Goal: Entertainment & Leisure: Consume media (video, audio)

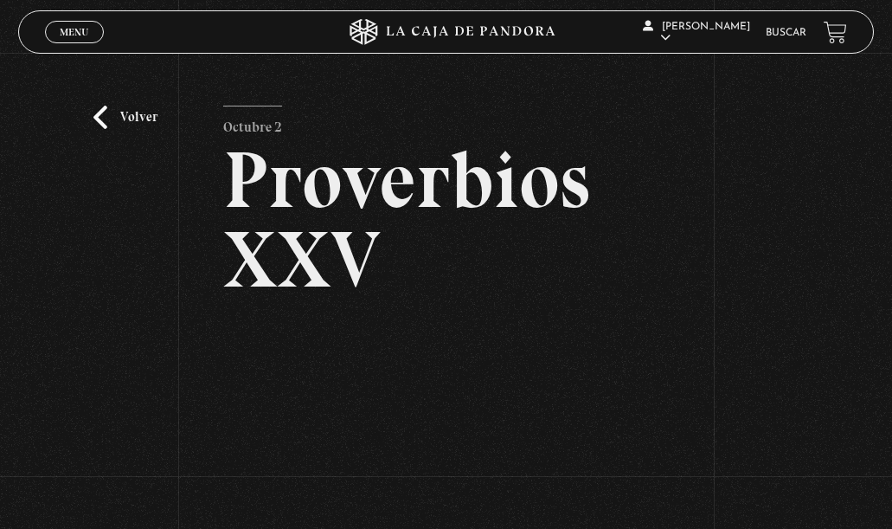
scroll to position [255, 0]
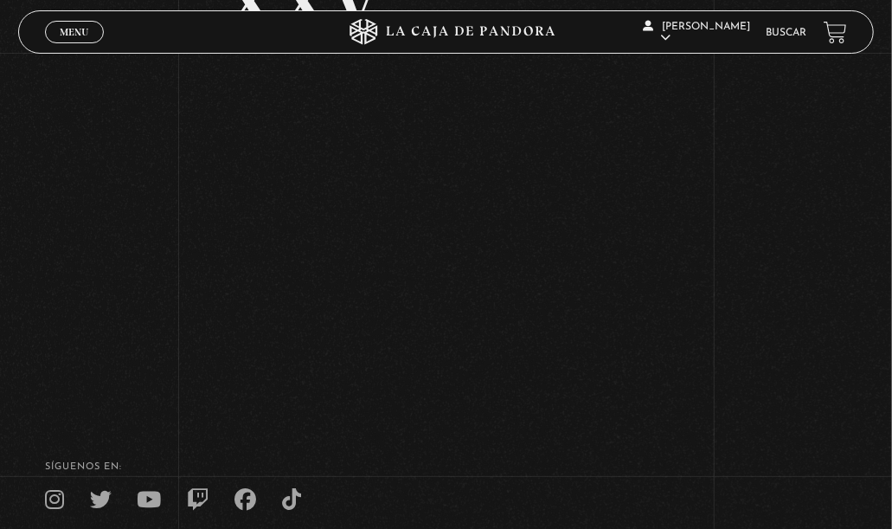
click at [441, 29] on icon at bounding box center [445, 32] width 267 height 26
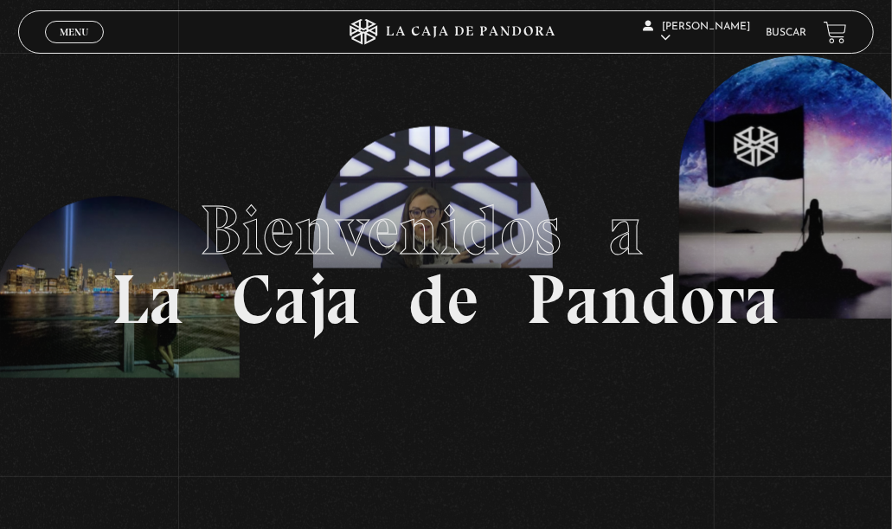
click at [64, 25] on link "Menu Cerrar" at bounding box center [74, 32] width 59 height 22
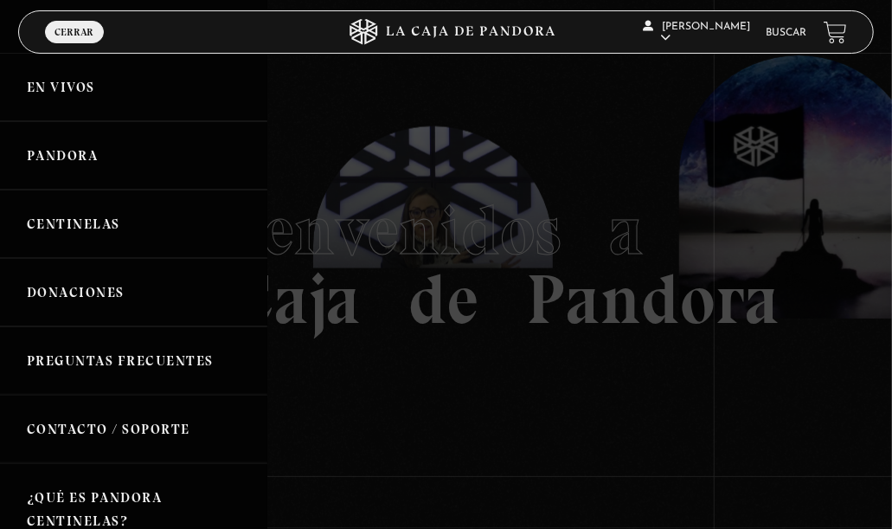
click at [79, 79] on link "En vivos" at bounding box center [133, 87] width 267 height 68
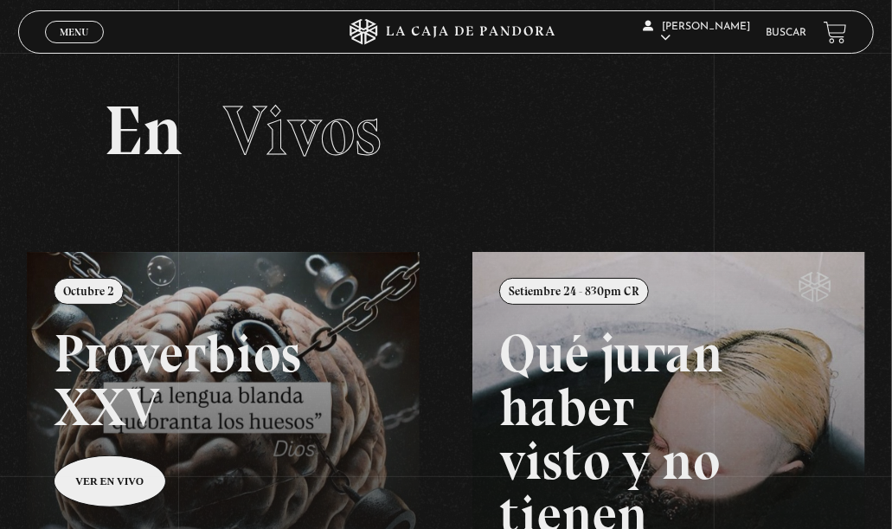
click at [67, 37] on span "Menu" at bounding box center [74, 32] width 29 height 10
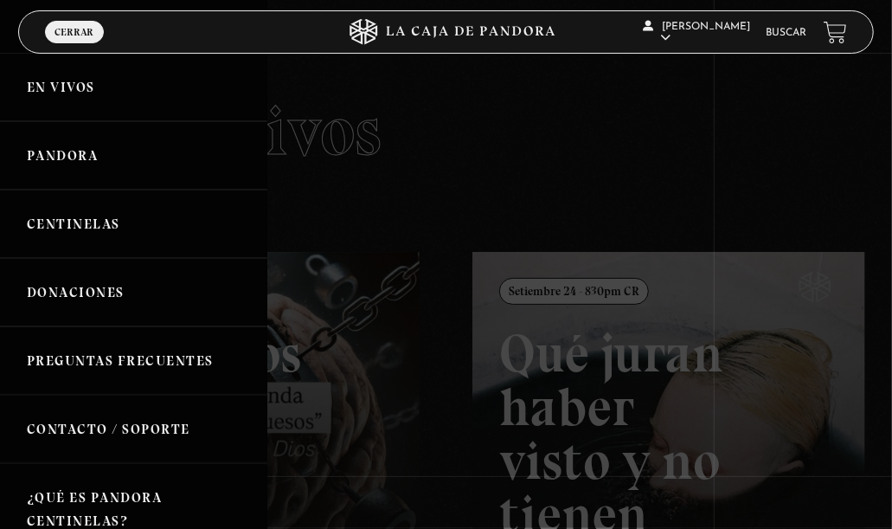
click at [92, 153] on link "Pandora" at bounding box center [133, 155] width 267 height 68
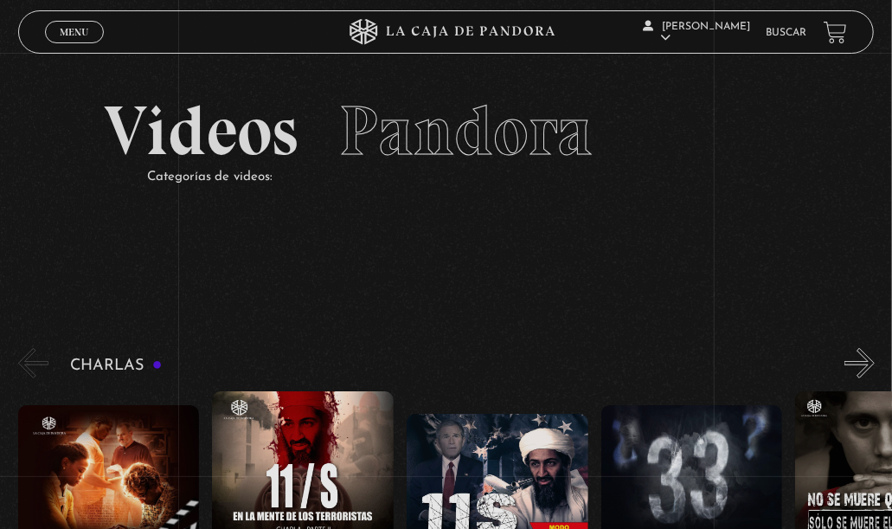
scroll to position [180, 0]
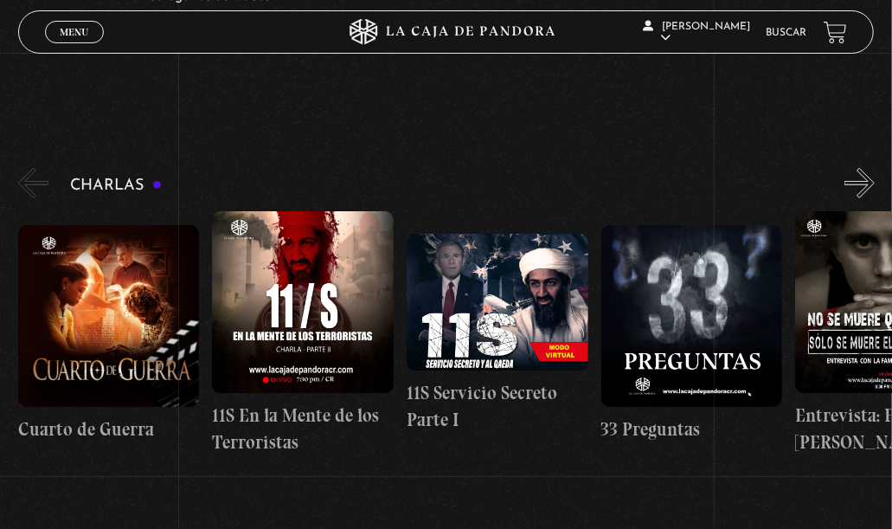
click at [863, 172] on button "»" at bounding box center [859, 183] width 30 height 30
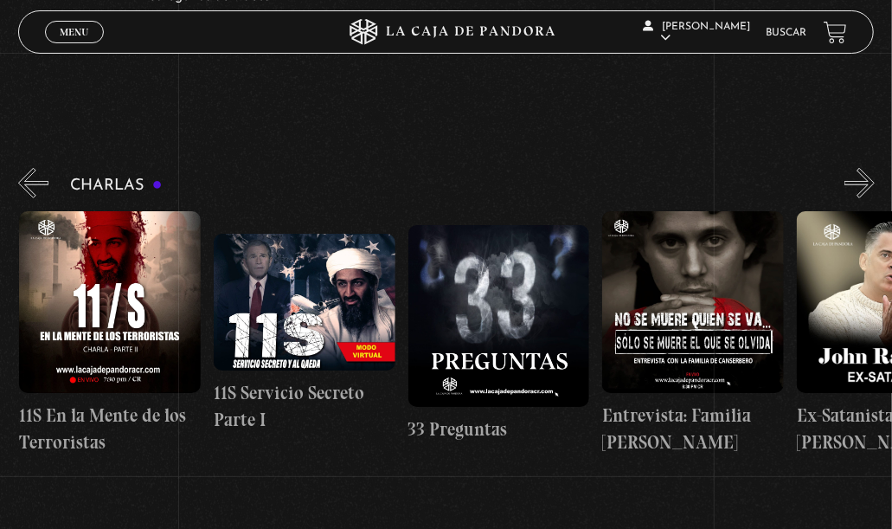
scroll to position [0, 194]
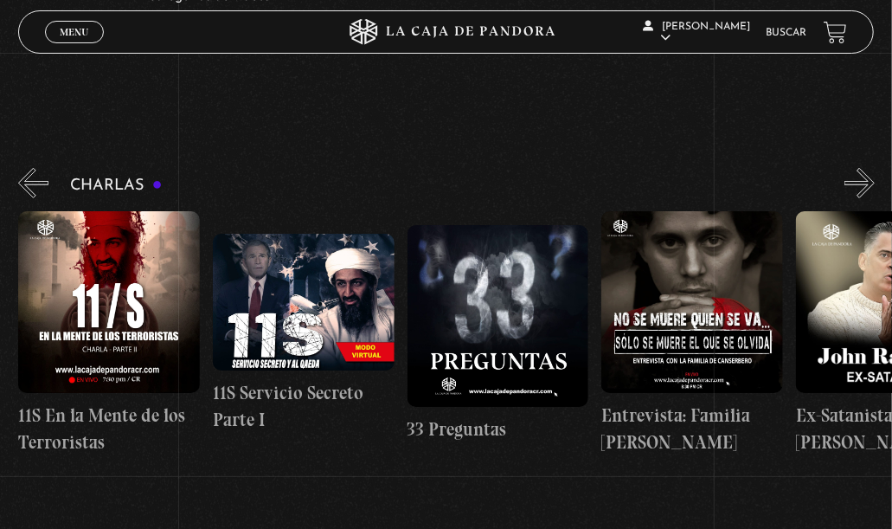
click at [863, 172] on button "»" at bounding box center [859, 183] width 30 height 30
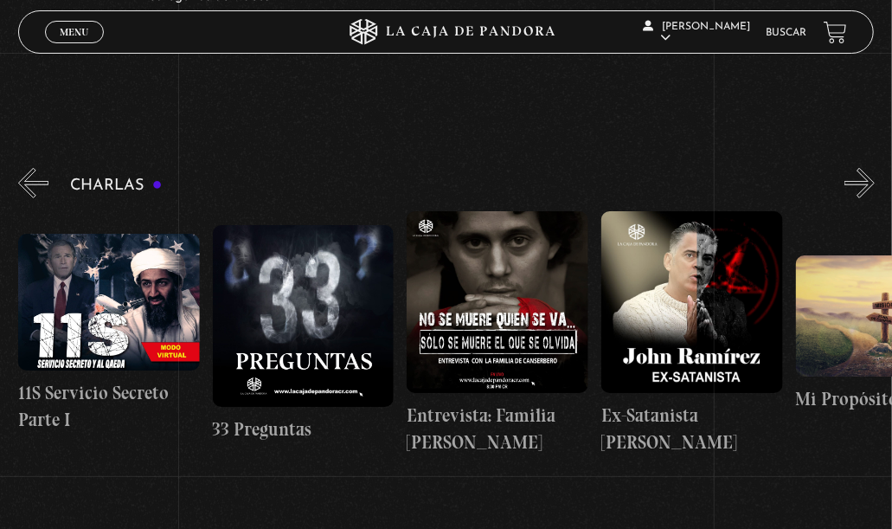
click at [863, 172] on button "»" at bounding box center [859, 183] width 30 height 30
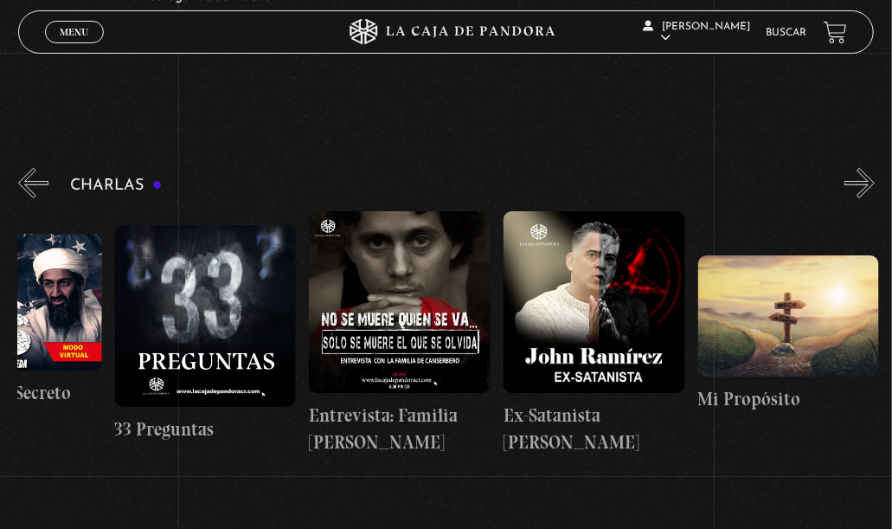
scroll to position [0, 486]
click at [863, 172] on button "»" at bounding box center [859, 183] width 30 height 30
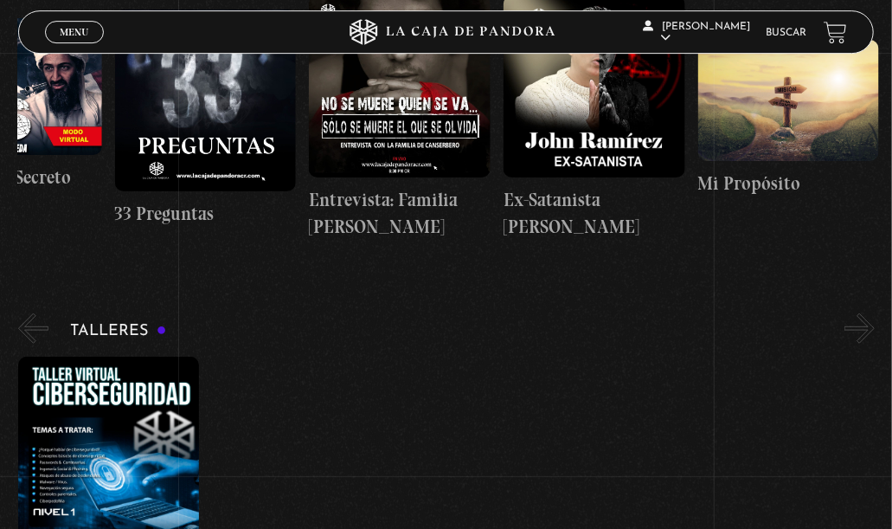
scroll to position [360, 0]
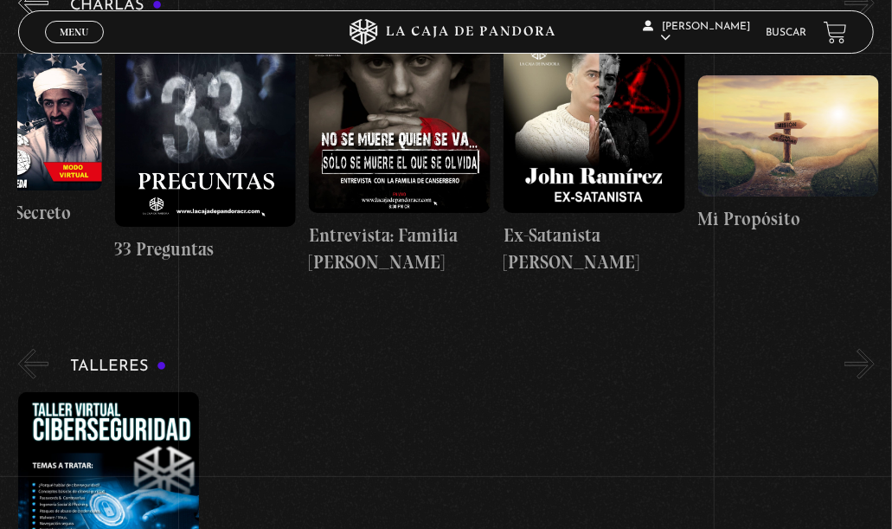
click at [84, 30] on span "Menu" at bounding box center [74, 32] width 29 height 10
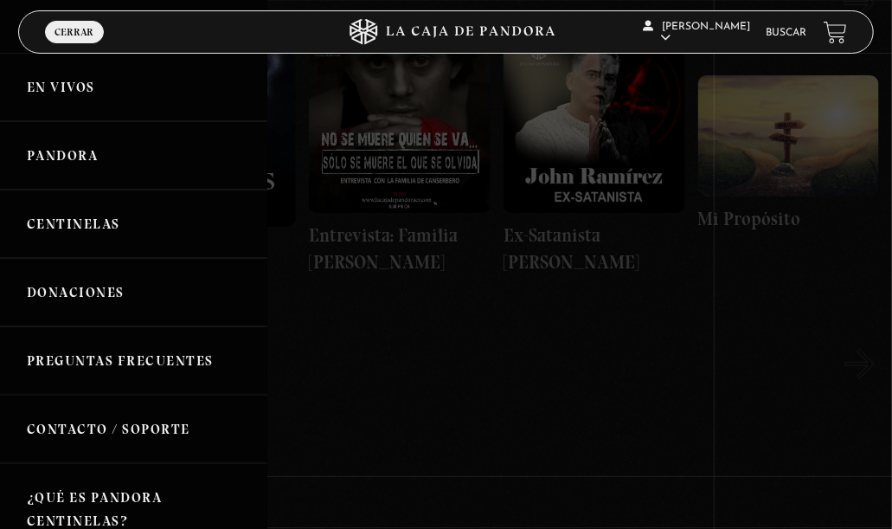
click at [82, 140] on link "Pandora" at bounding box center [133, 155] width 267 height 68
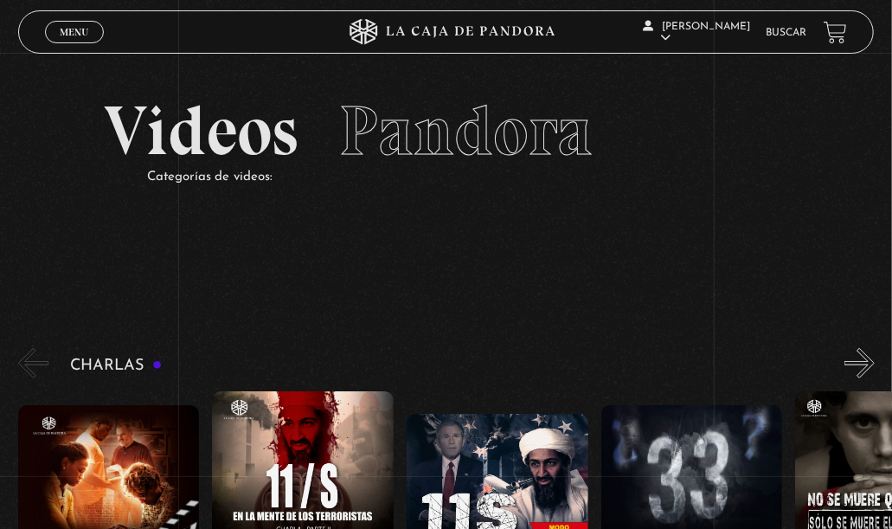
click at [68, 40] on link "Menu Cerrar" at bounding box center [74, 32] width 59 height 22
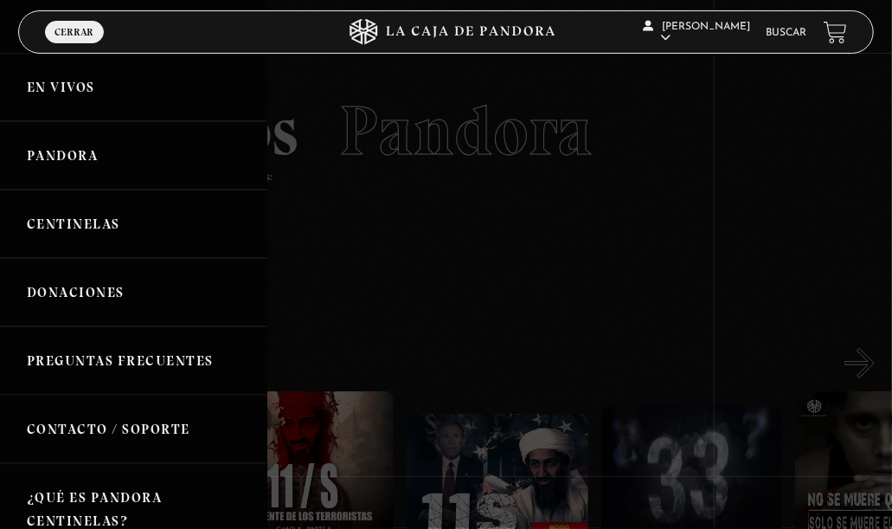
click at [106, 215] on link "Centinelas" at bounding box center [133, 223] width 267 height 68
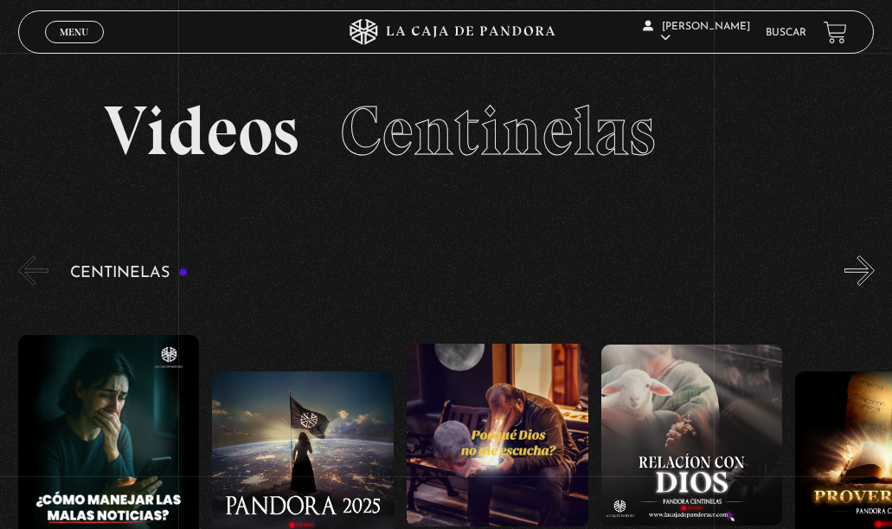
scroll to position [180, 0]
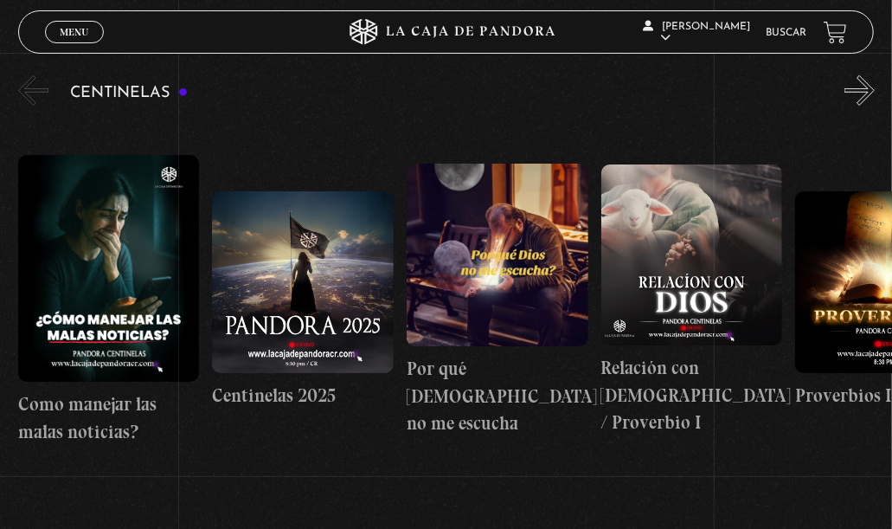
click at [870, 82] on button "»" at bounding box center [859, 90] width 30 height 30
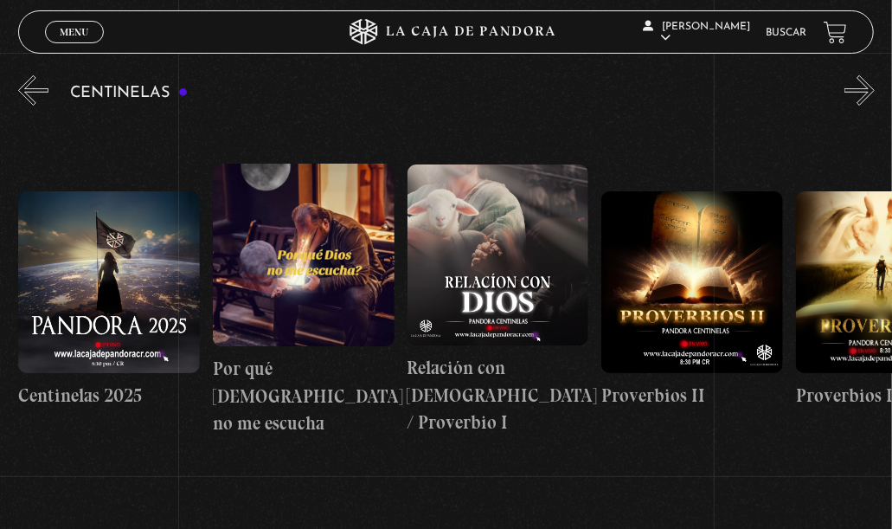
click at [870, 82] on button "»" at bounding box center [859, 90] width 30 height 30
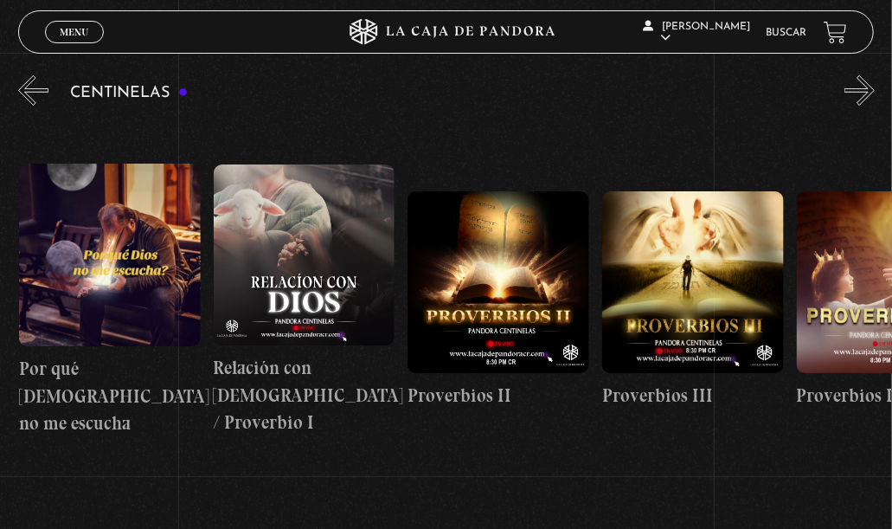
click at [870, 82] on button "»" at bounding box center [859, 90] width 30 height 30
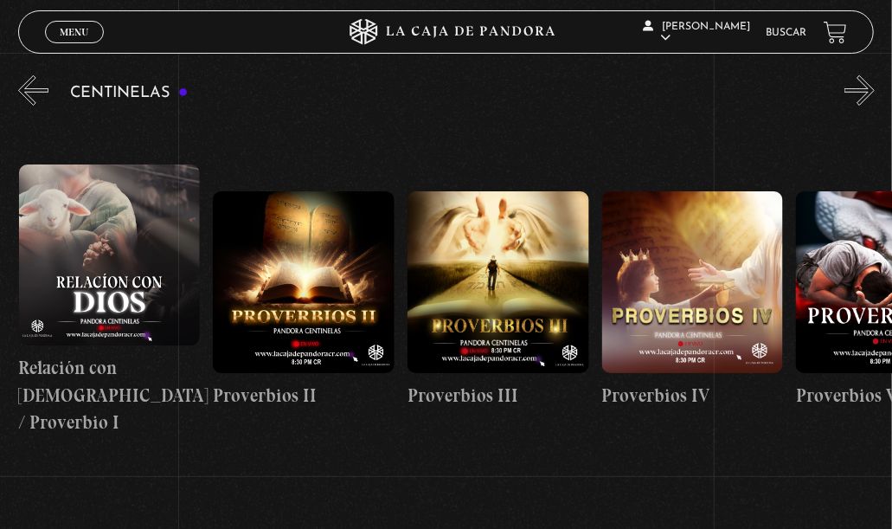
click at [870, 82] on button "»" at bounding box center [859, 90] width 30 height 30
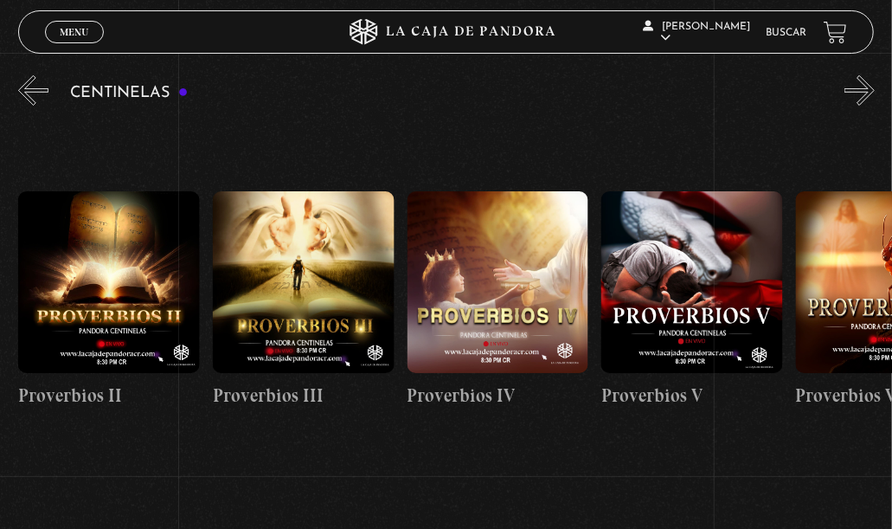
click at [870, 82] on button "»" at bounding box center [859, 90] width 30 height 30
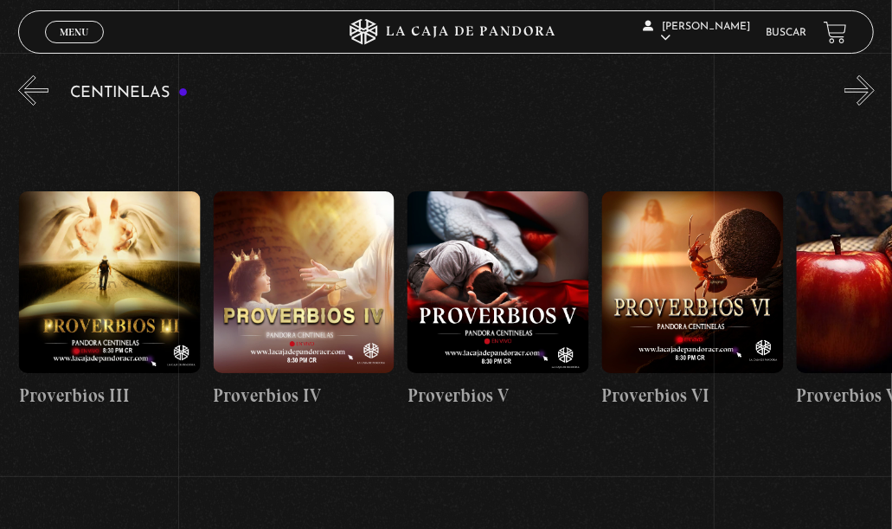
scroll to position [0, 972]
click at [60, 33] on span "Menu" at bounding box center [74, 32] width 29 height 10
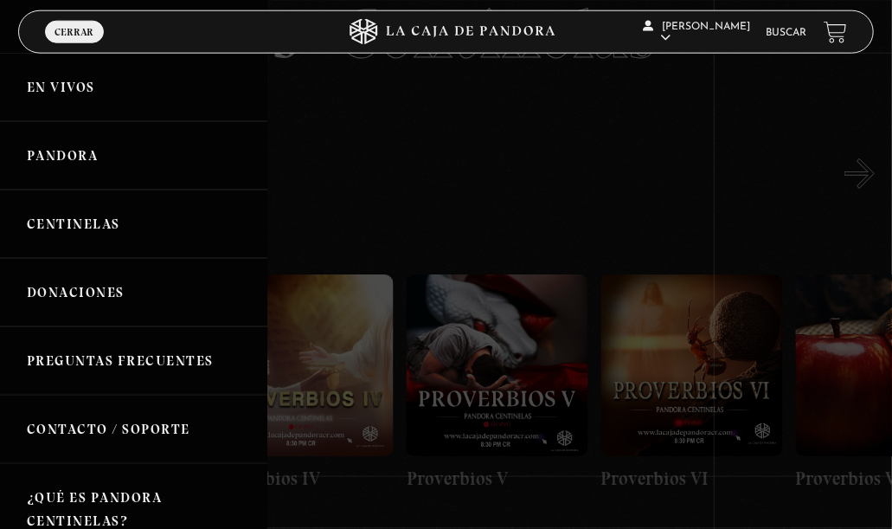
scroll to position [0, 0]
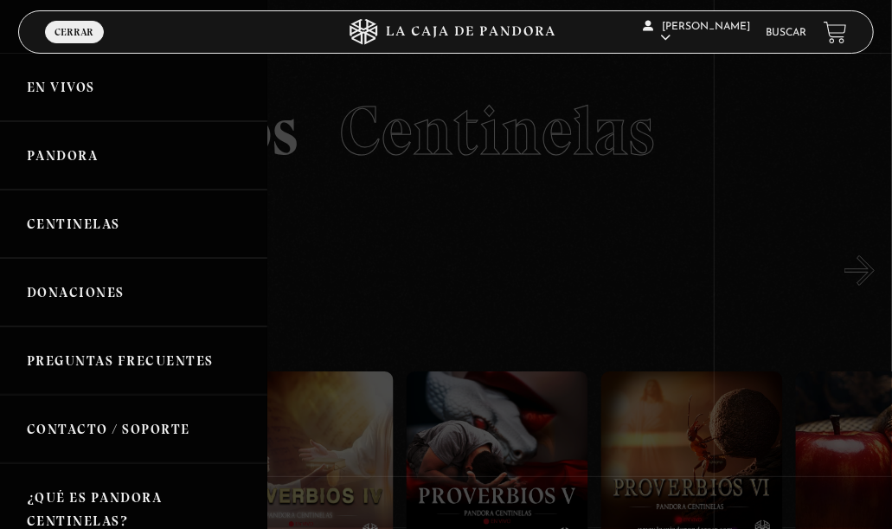
click at [73, 79] on link "En vivos" at bounding box center [133, 87] width 267 height 68
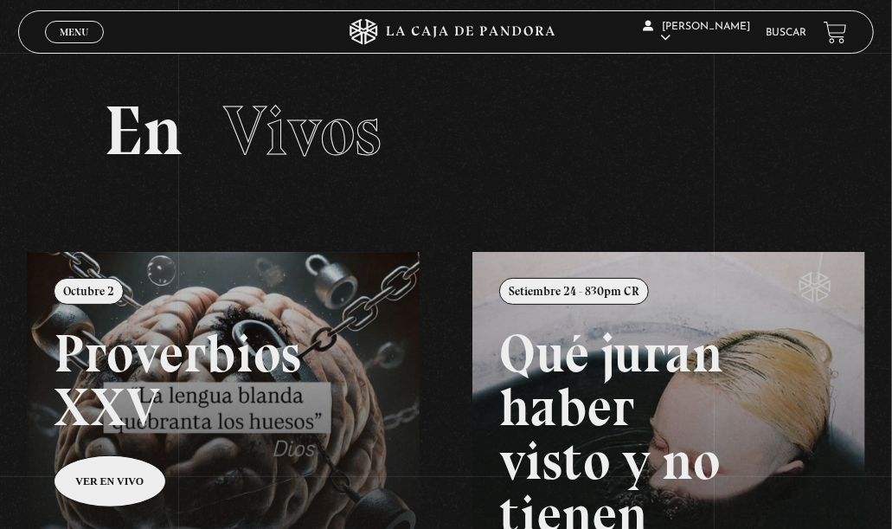
drag, startPoint x: 781, startPoint y: 25, endPoint x: 766, endPoint y: 34, distance: 17.8
click at [766, 34] on li "Buscar" at bounding box center [786, 32] width 41 height 23
click at [779, 28] on link "Buscar" at bounding box center [786, 33] width 41 height 10
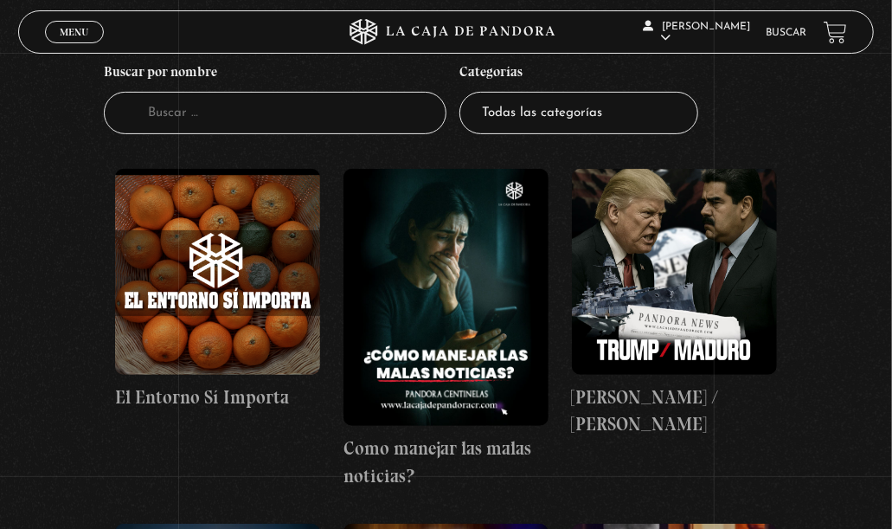
scroll to position [180, 0]
click at [219, 251] on figure at bounding box center [218, 272] width 206 height 206
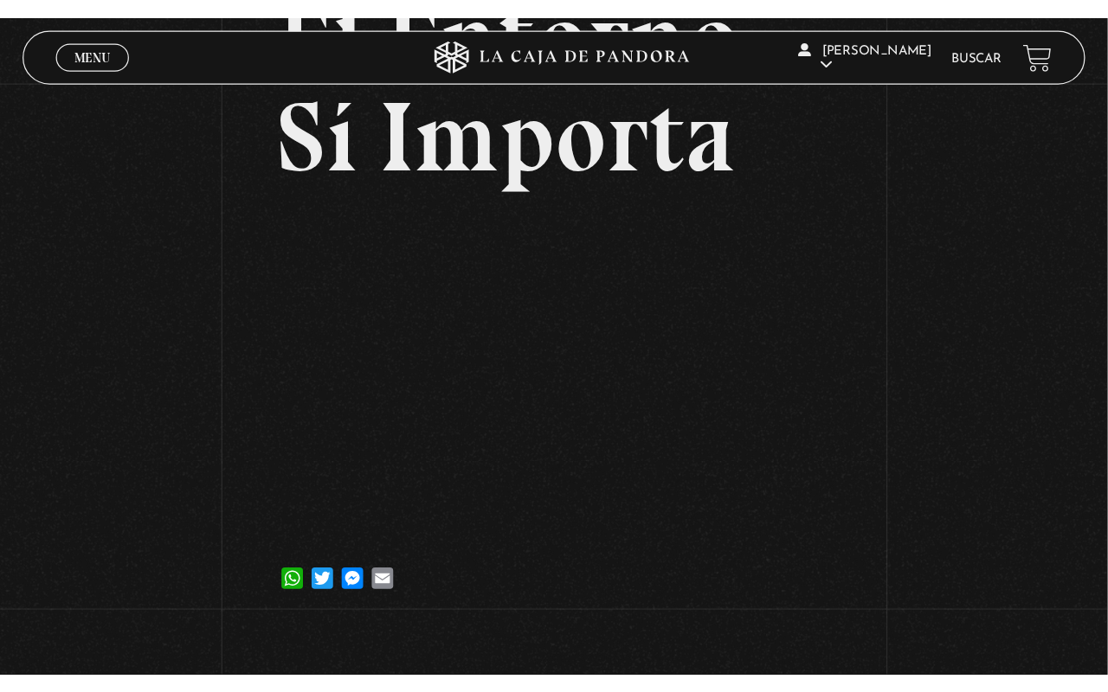
scroll to position [270, 0]
